Goal: Information Seeking & Learning: Learn about a topic

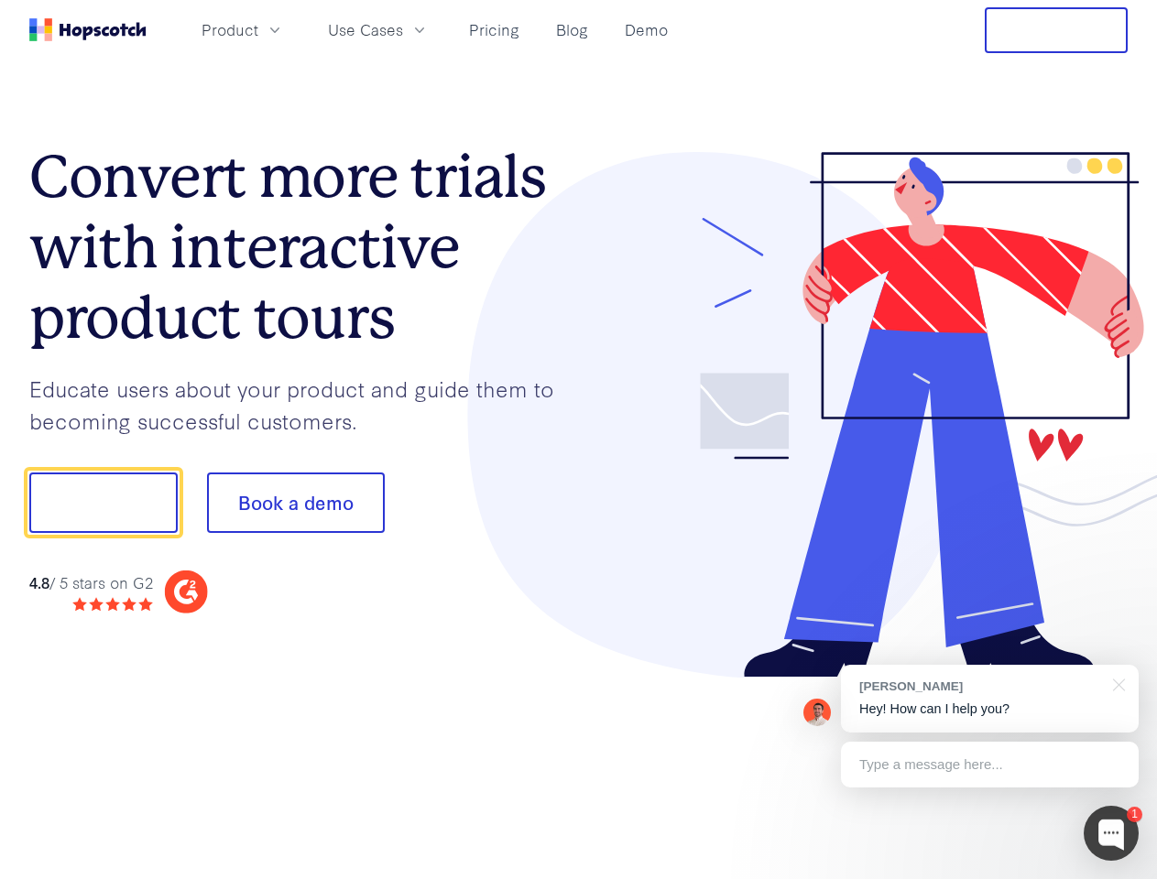
click at [579, 440] on div at bounding box center [854, 415] width 550 height 527
click at [258, 29] on span "Product" at bounding box center [230, 29] width 57 height 23
click at [403, 29] on span "Use Cases" at bounding box center [365, 29] width 75 height 23
click at [1056, 30] on button "Free Trial" at bounding box center [1056, 30] width 143 height 46
click at [103, 503] on button "Show me!" at bounding box center [103, 503] width 148 height 60
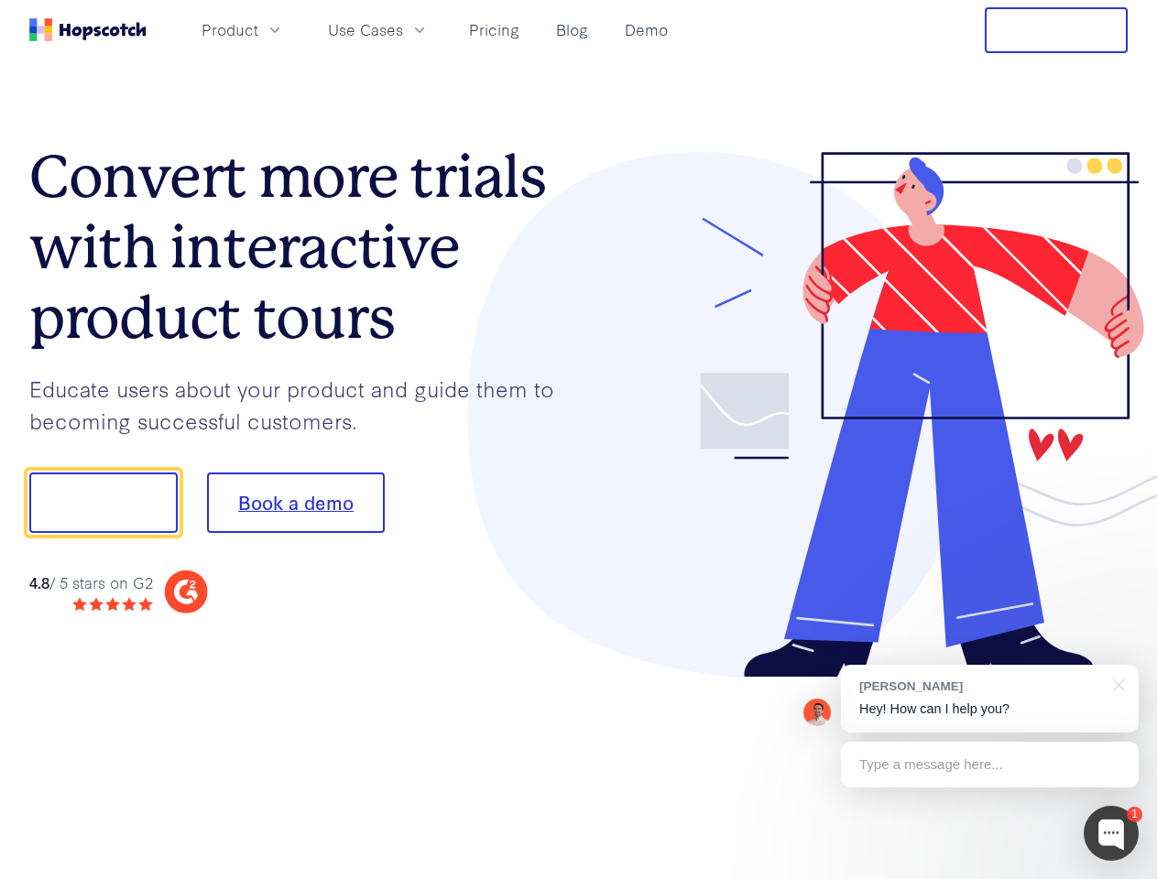
click at [295, 503] on button "Book a demo" at bounding box center [296, 503] width 178 height 60
click at [1111, 834] on div at bounding box center [1111, 833] width 55 height 55
click at [989, 699] on div "[PERSON_NAME] Hey! How can I help you?" at bounding box center [990, 699] width 298 height 68
click at [1116, 683] on div at bounding box center [966, 500] width 343 height 611
click at [989, 765] on div at bounding box center [966, 500] width 343 height 611
